Goal: Check status

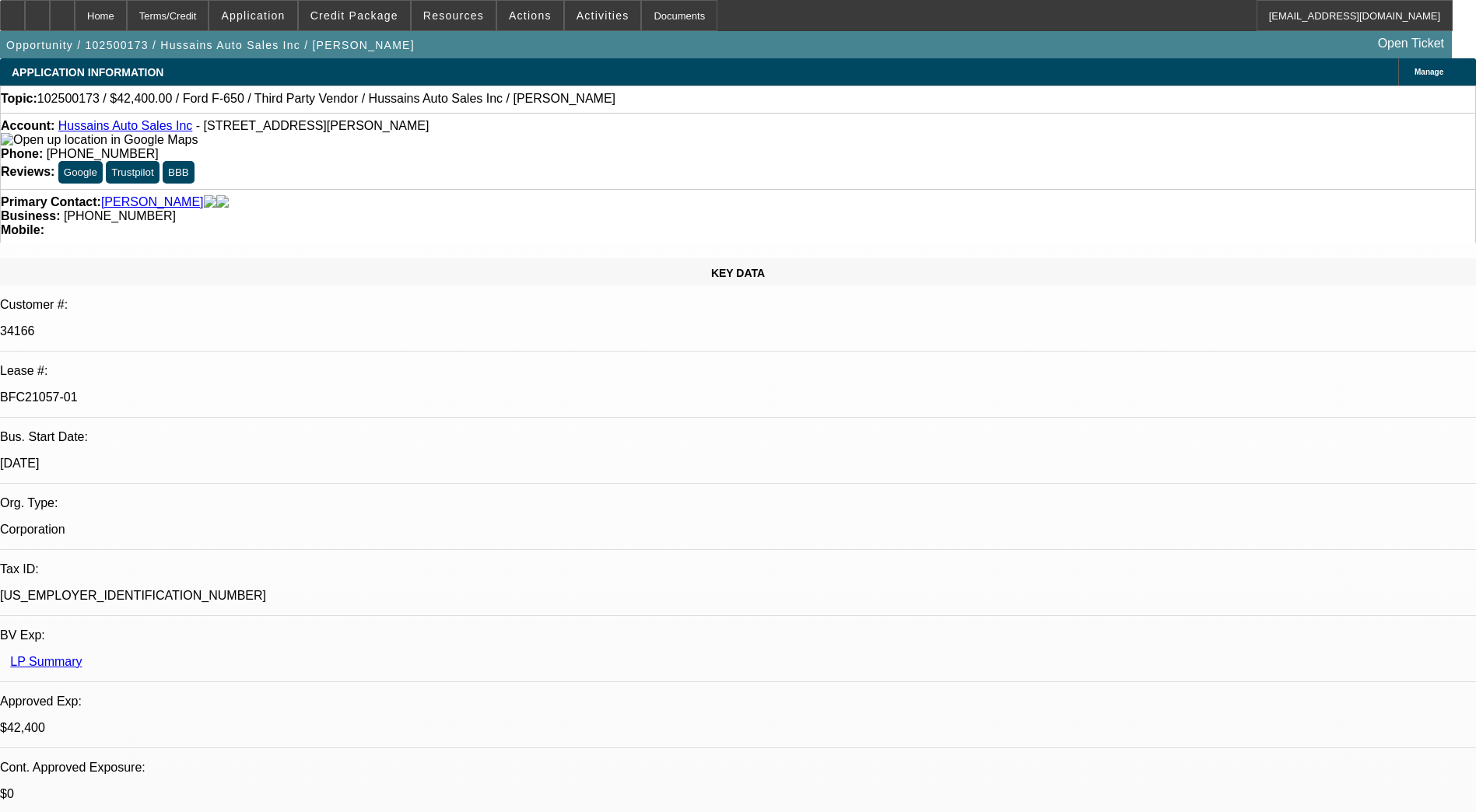
select select "0"
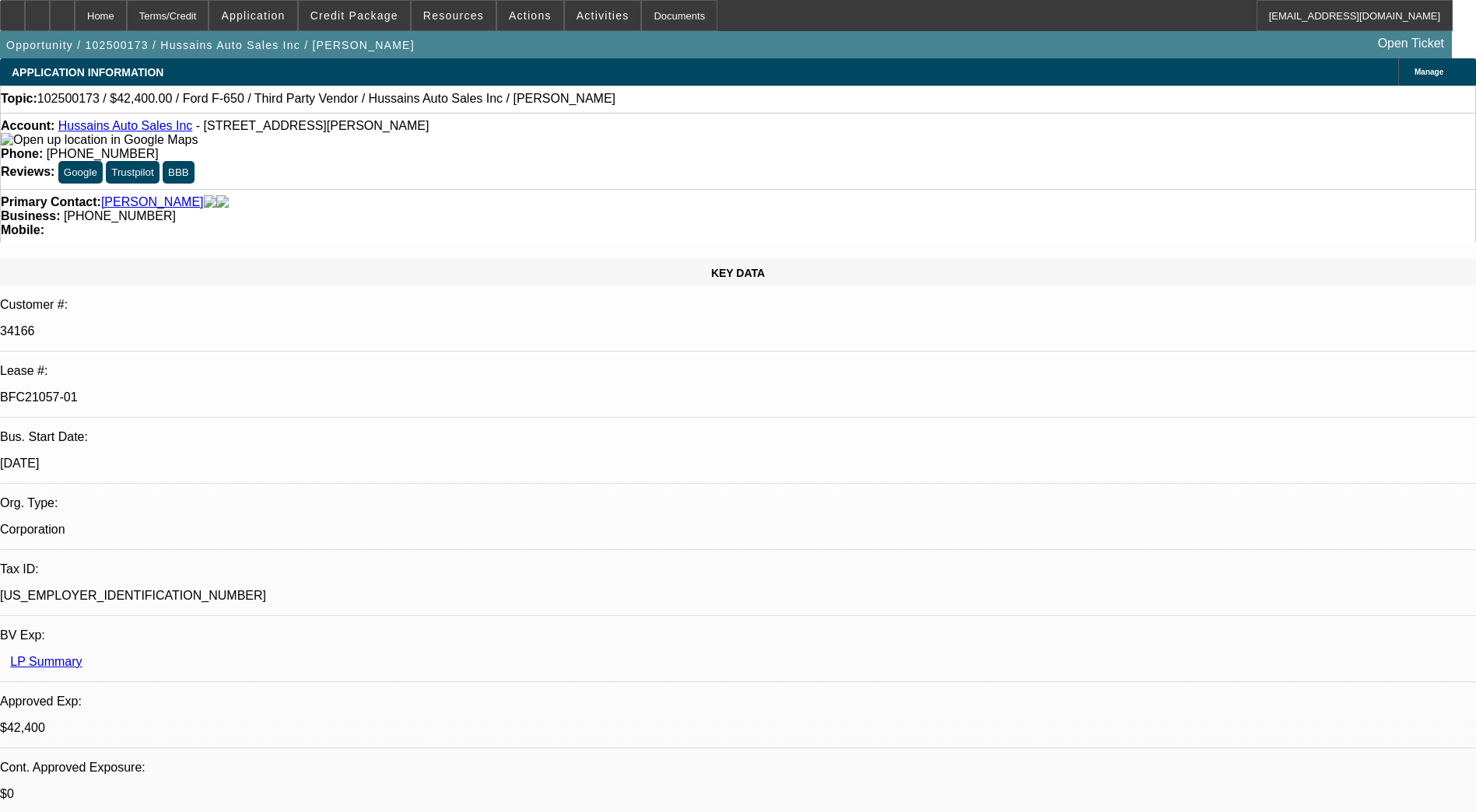
select select "0"
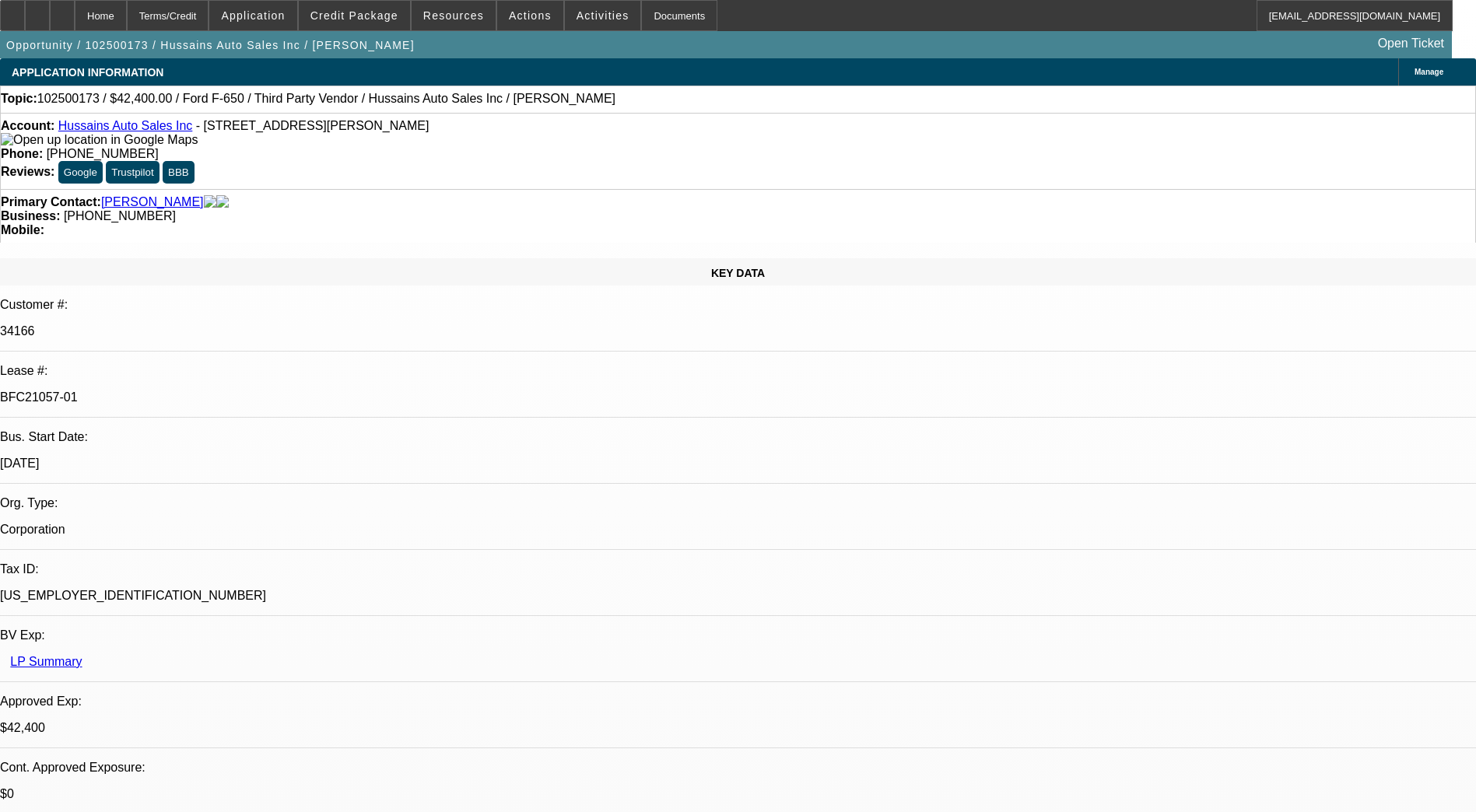
select select "0"
select select "1"
select select "6"
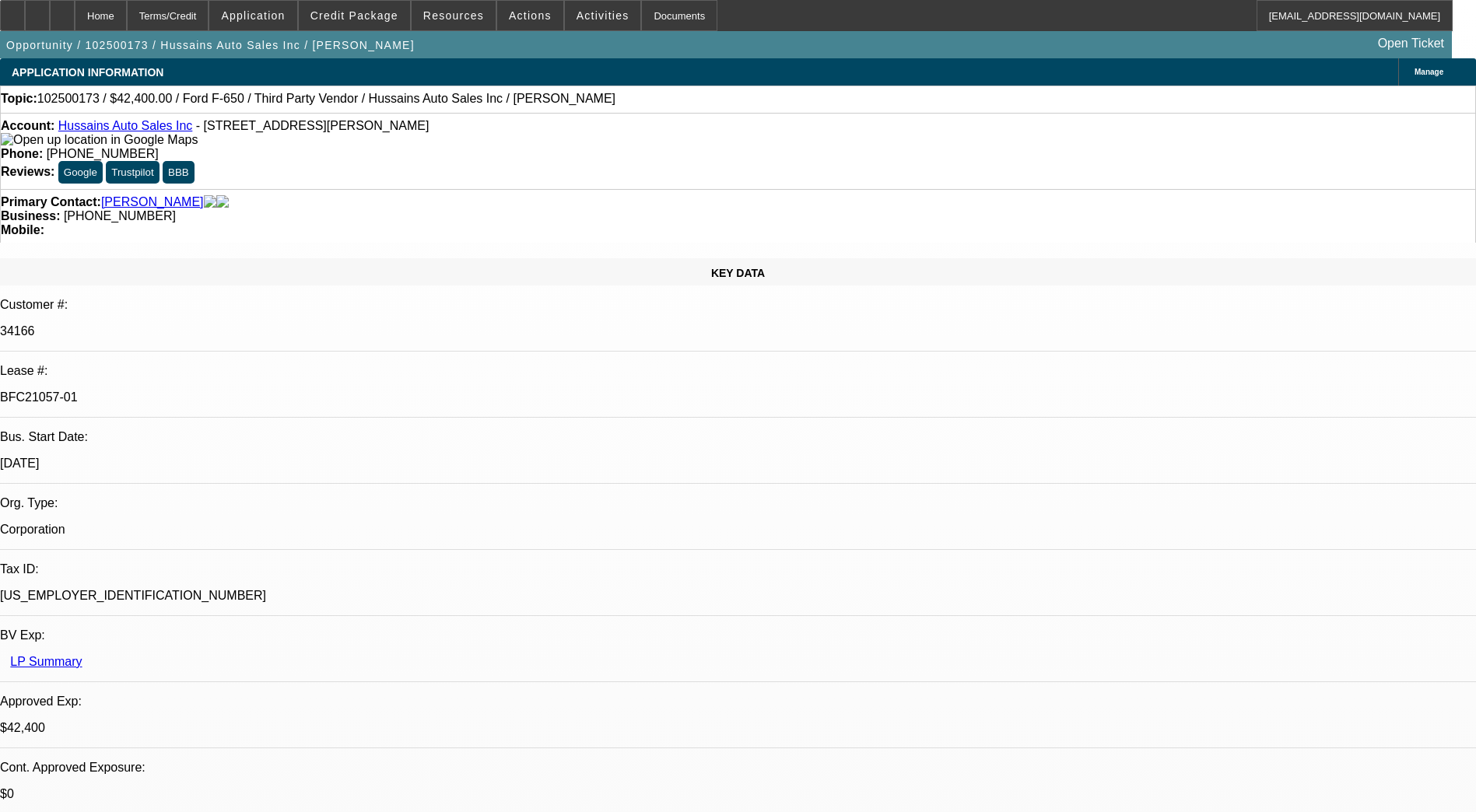
select select "1"
select select "6"
select select "1"
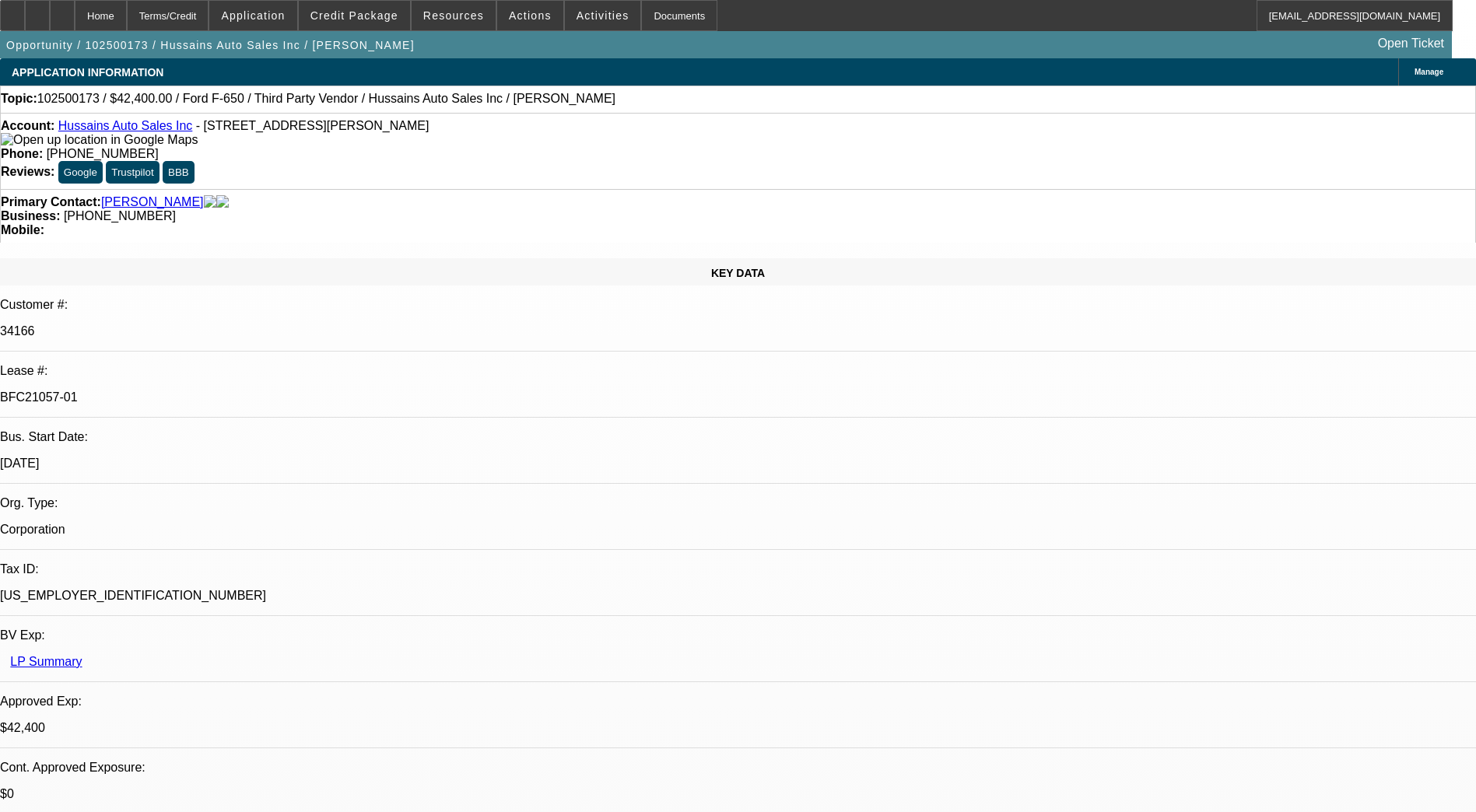
select select "6"
select select "1"
select select "6"
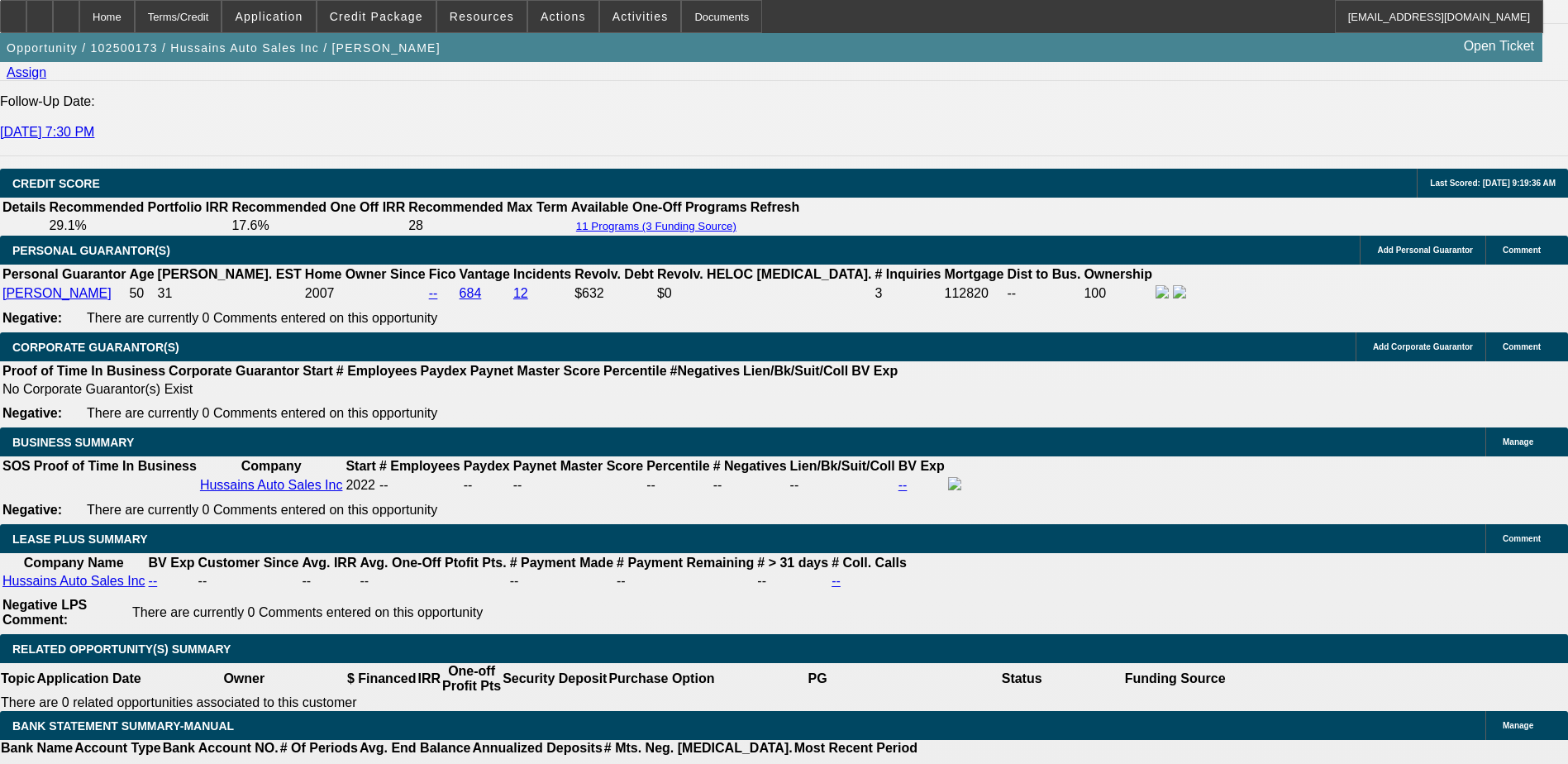
scroll to position [2397, 0]
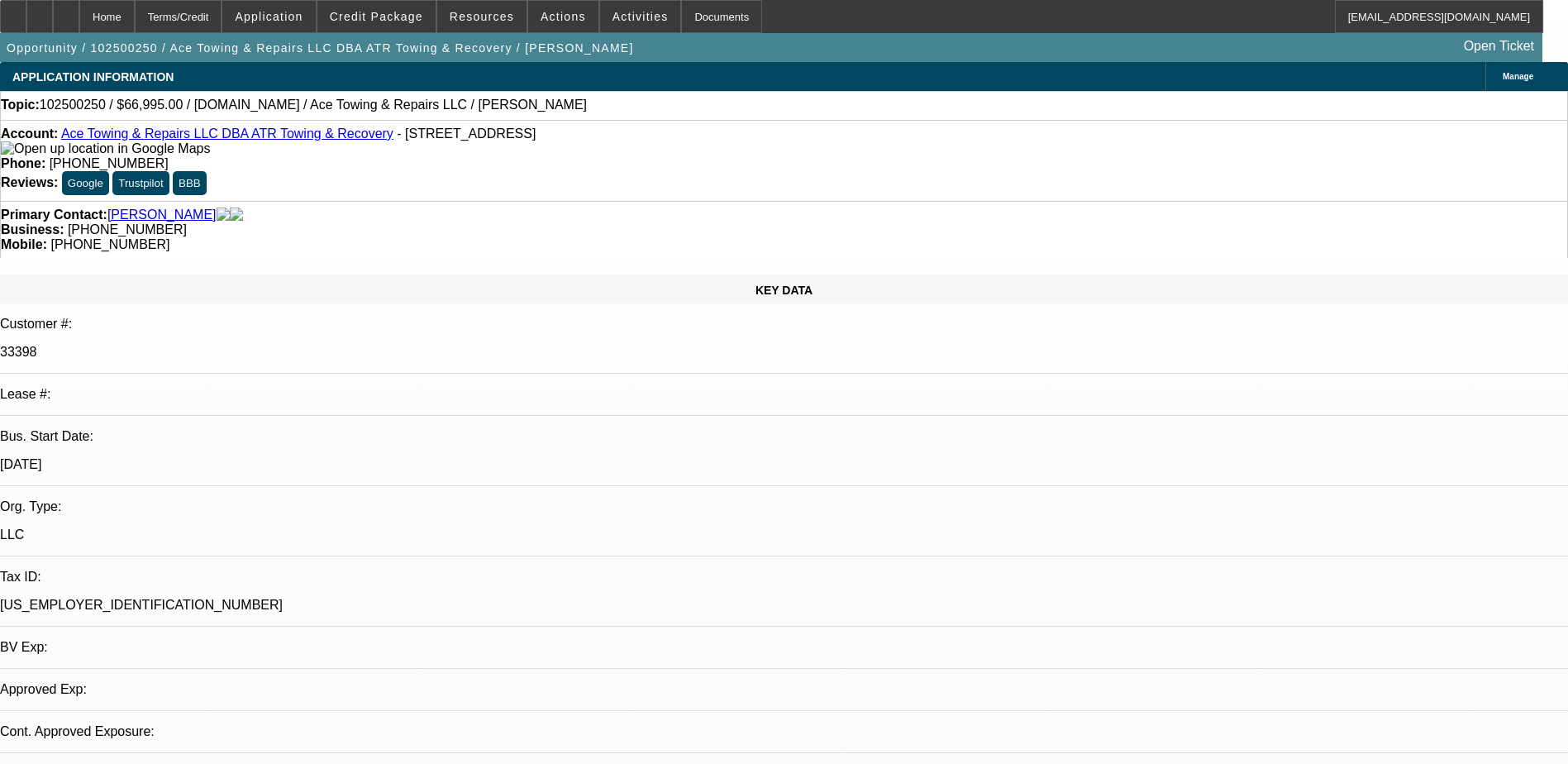
select select "0"
select select "2"
select select "0.1"
select select "2"
select select "4"
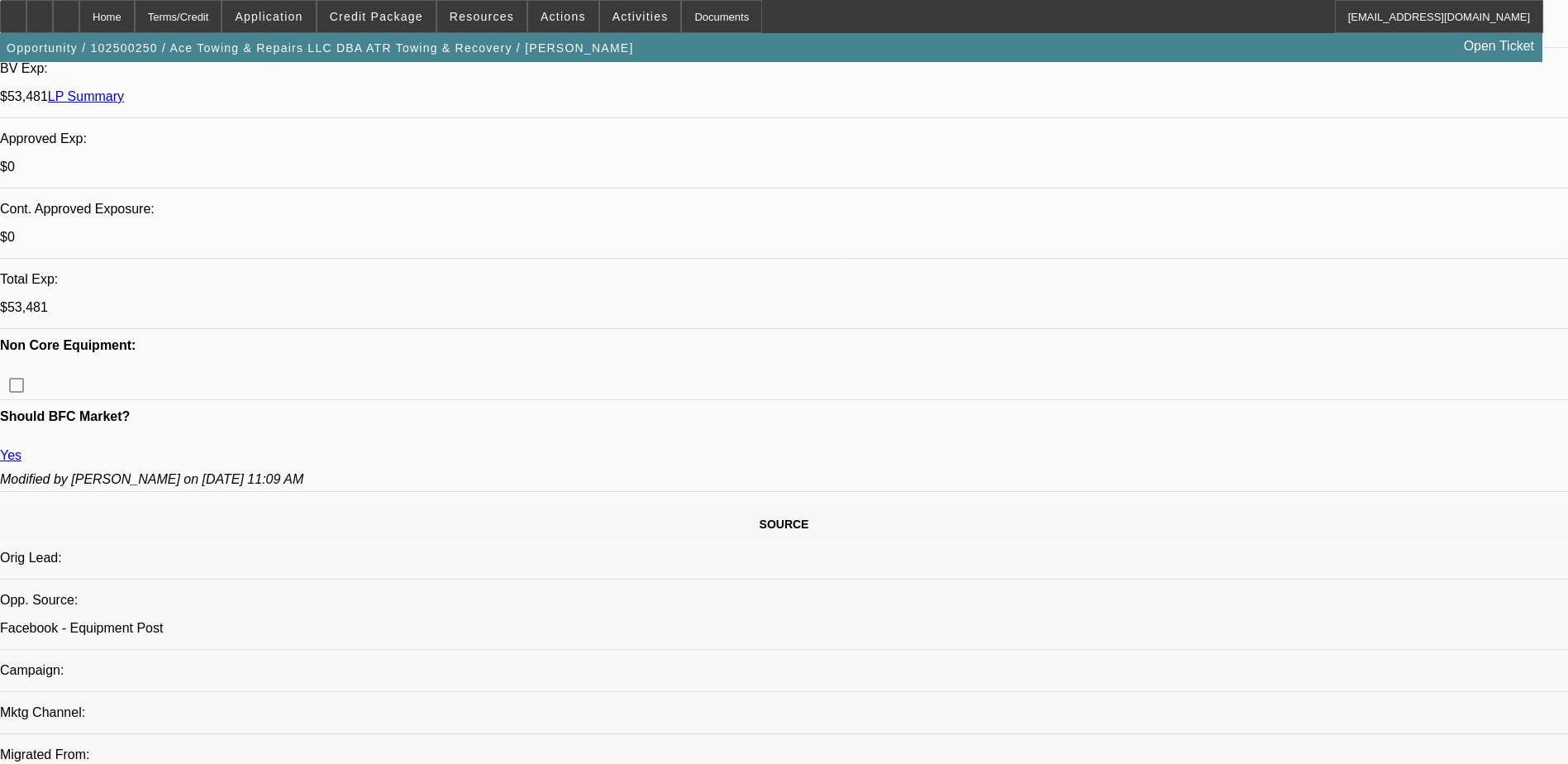
scroll to position [637, 0]
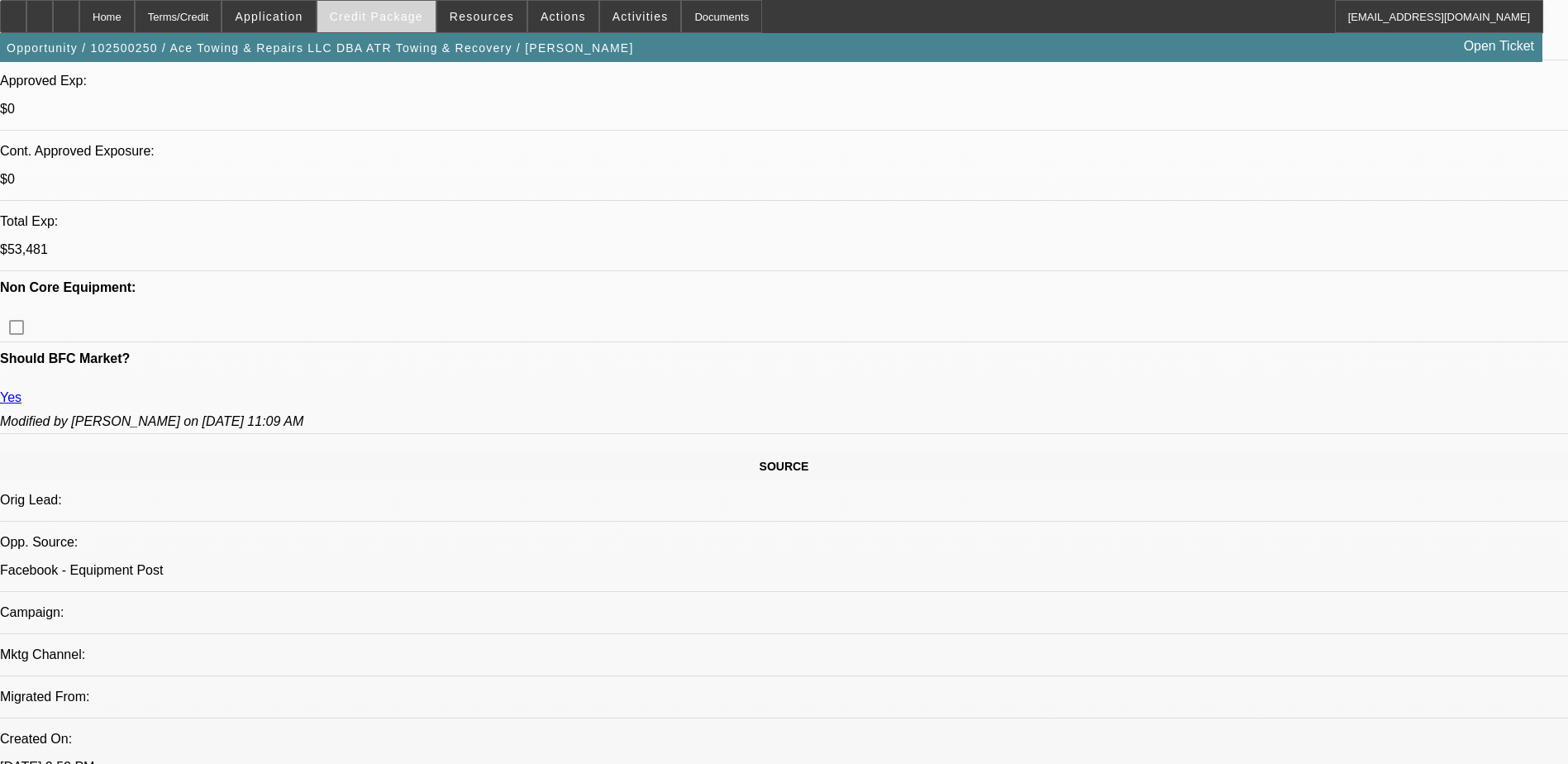
click at [384, 24] on span at bounding box center [377, 17] width 118 height 40
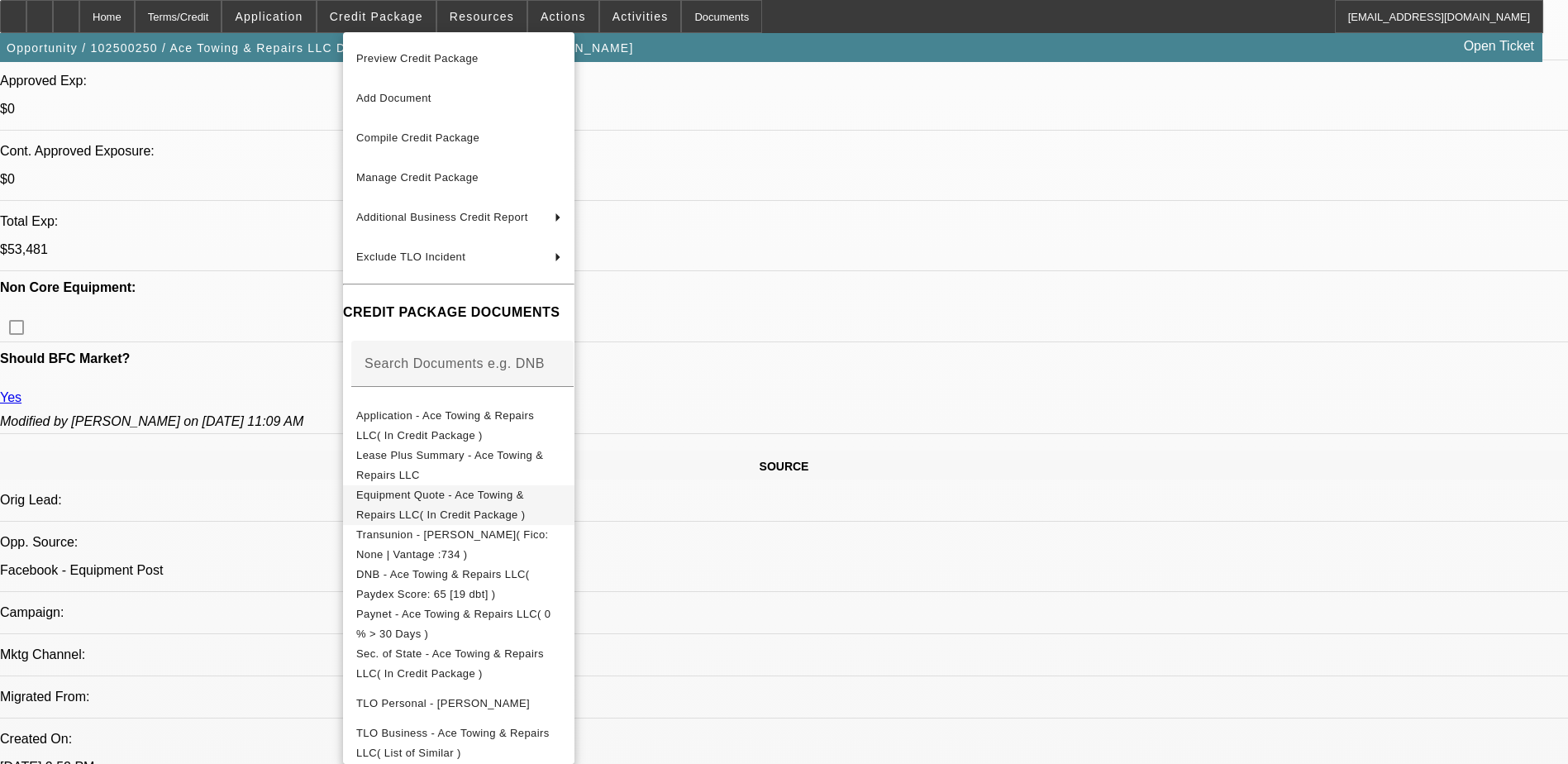
scroll to position [87, 0]
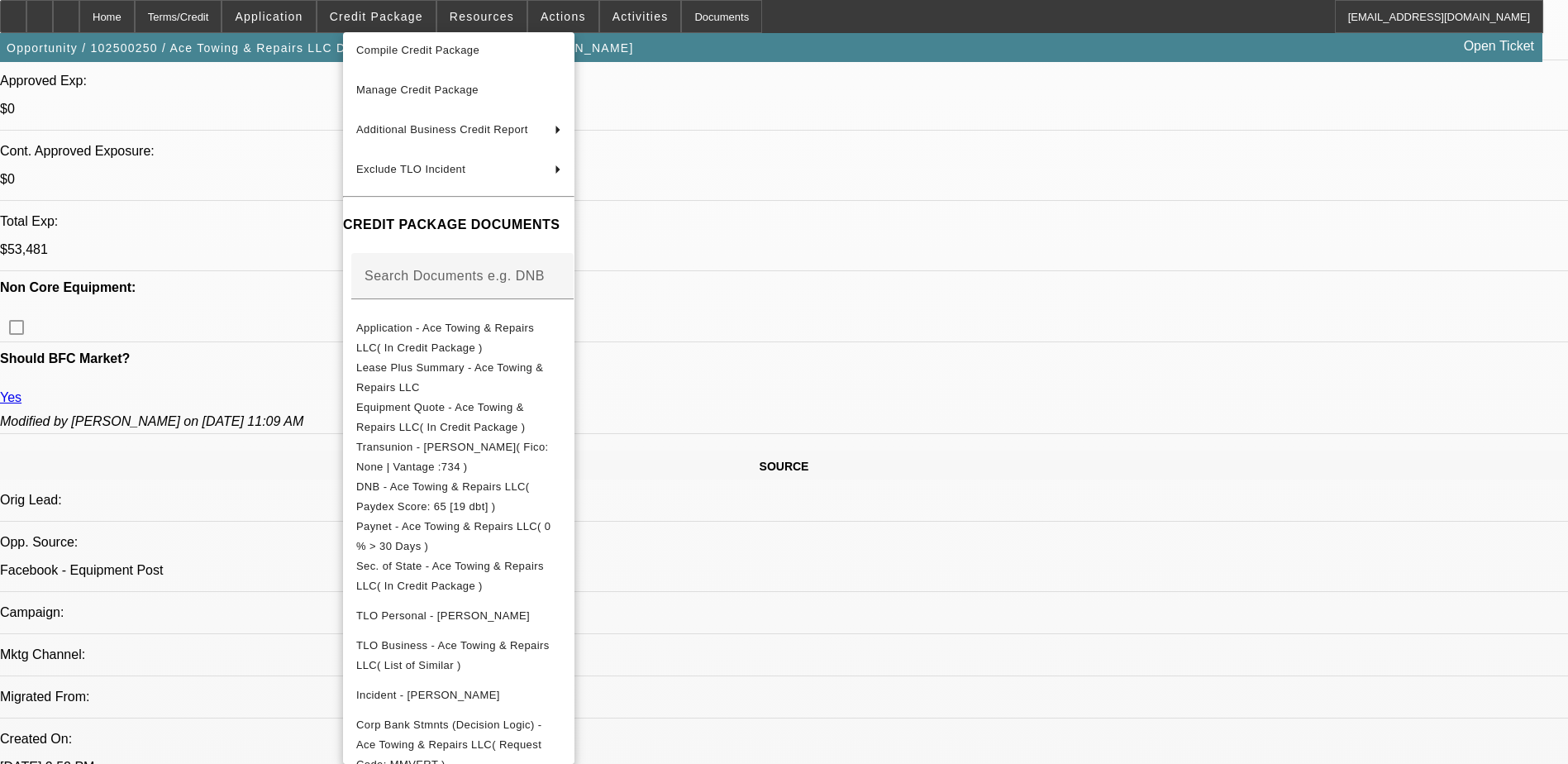
click at [885, 492] on div at bounding box center [784, 382] width 1568 height 764
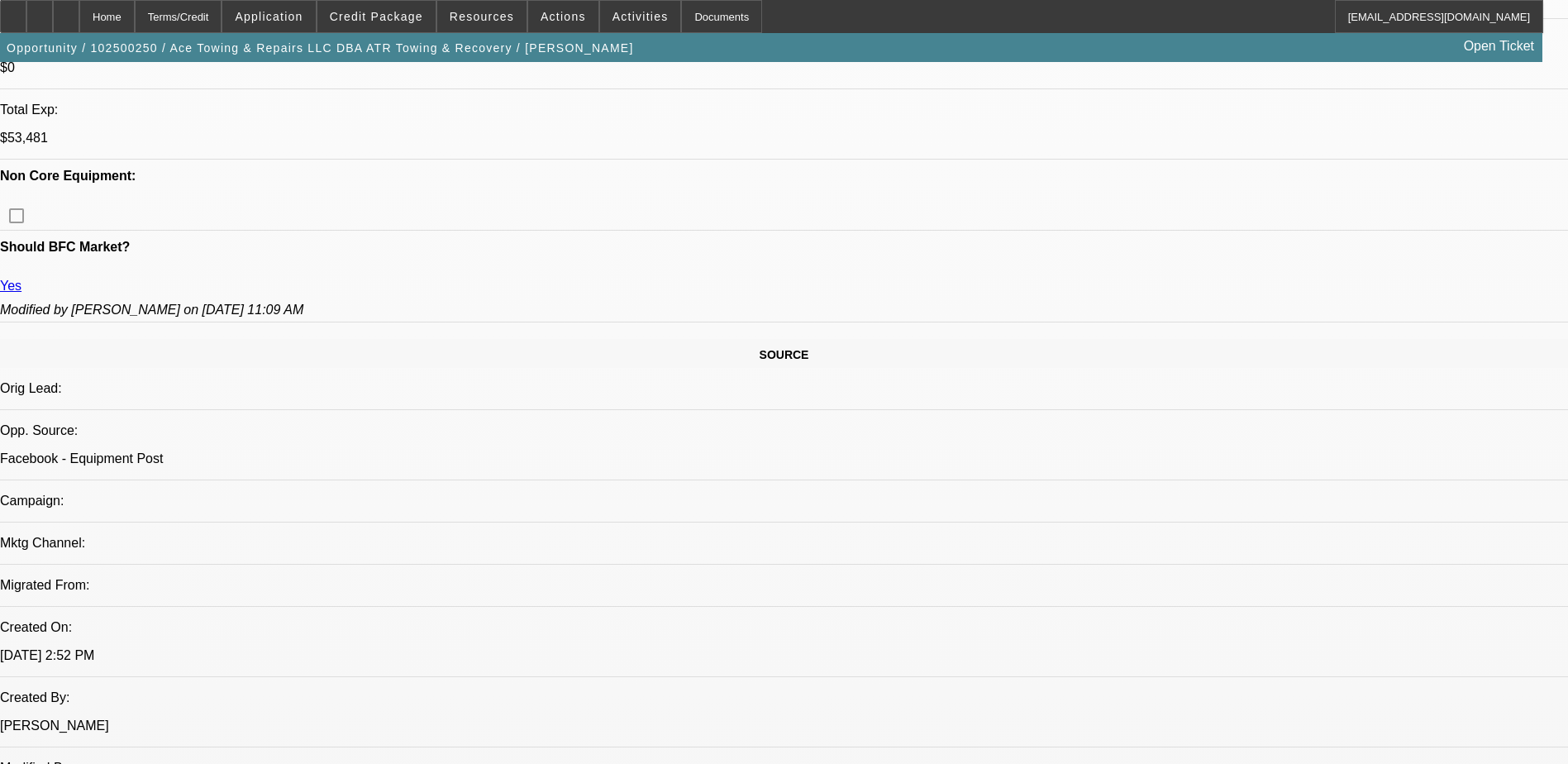
scroll to position [1215, 0]
